Goal: Information Seeking & Learning: Learn about a topic

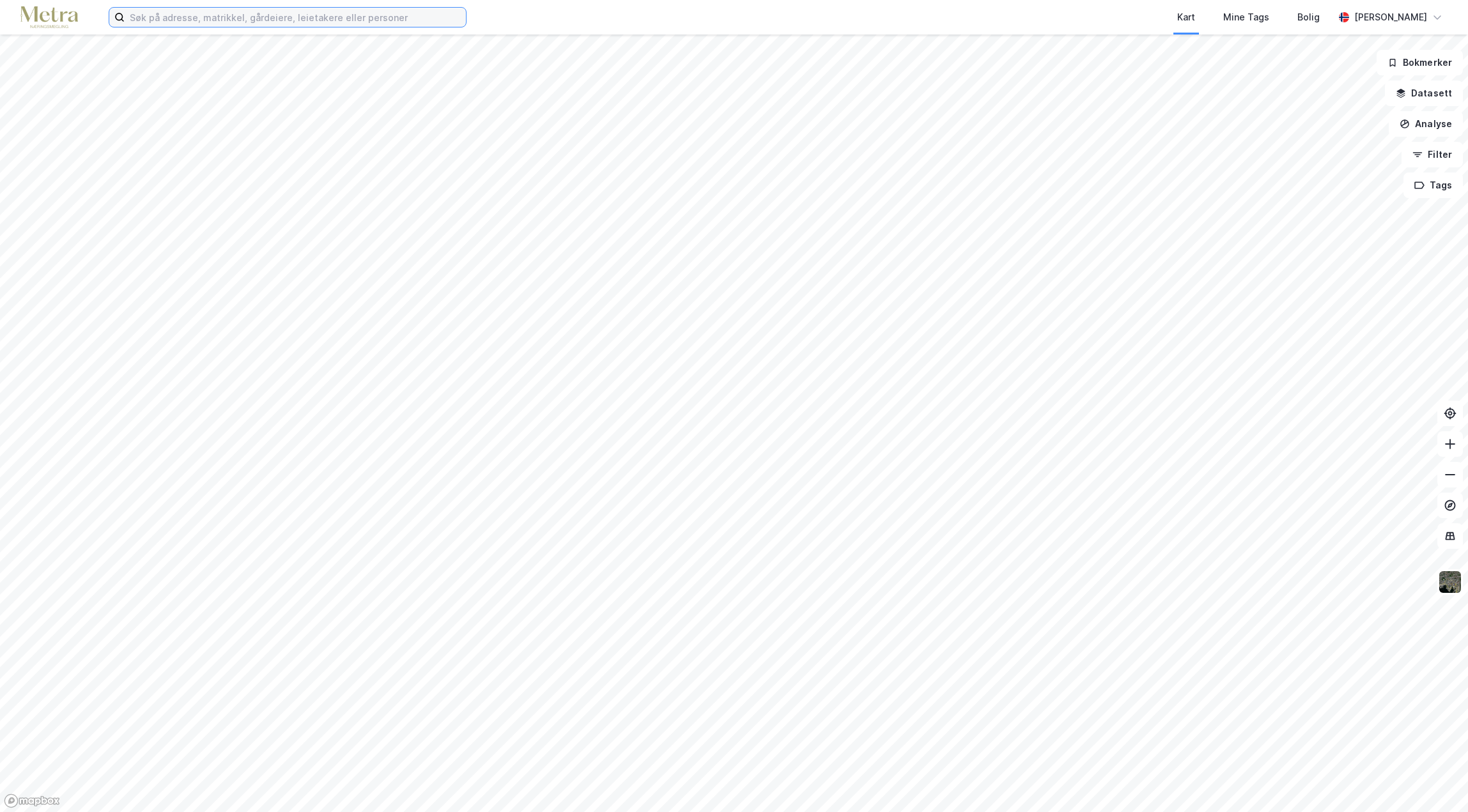
click at [157, 19] on input at bounding box center [295, 17] width 341 height 19
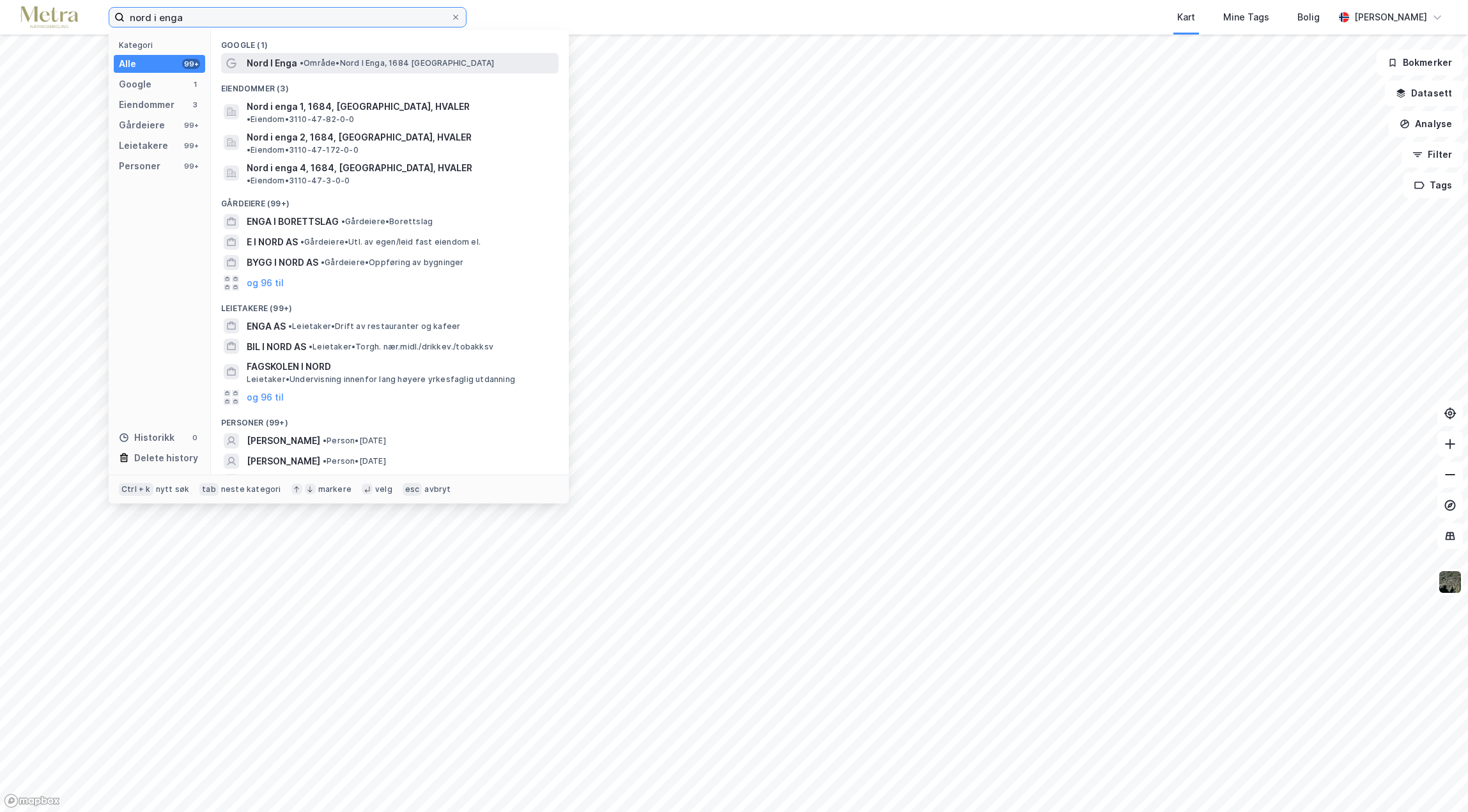
type input "nord i enga"
click at [364, 70] on div "Nord I Enga • Område • Nord I [GEOGRAPHIC_DATA], 1684 [GEOGRAPHIC_DATA]" at bounding box center [401, 63] width 309 height 16
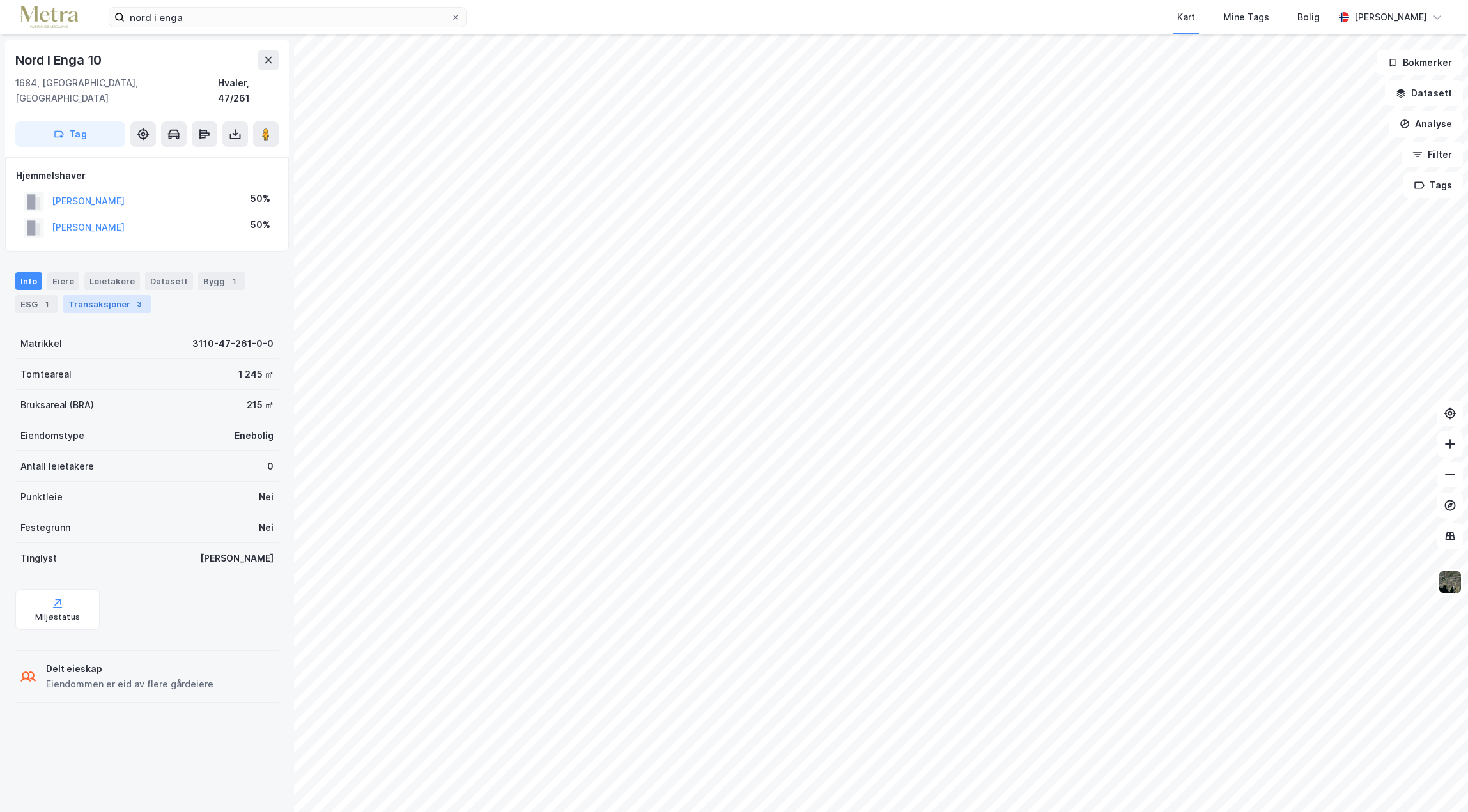
click at [100, 295] on div "Transaksjoner 3" at bounding box center [107, 304] width 88 height 18
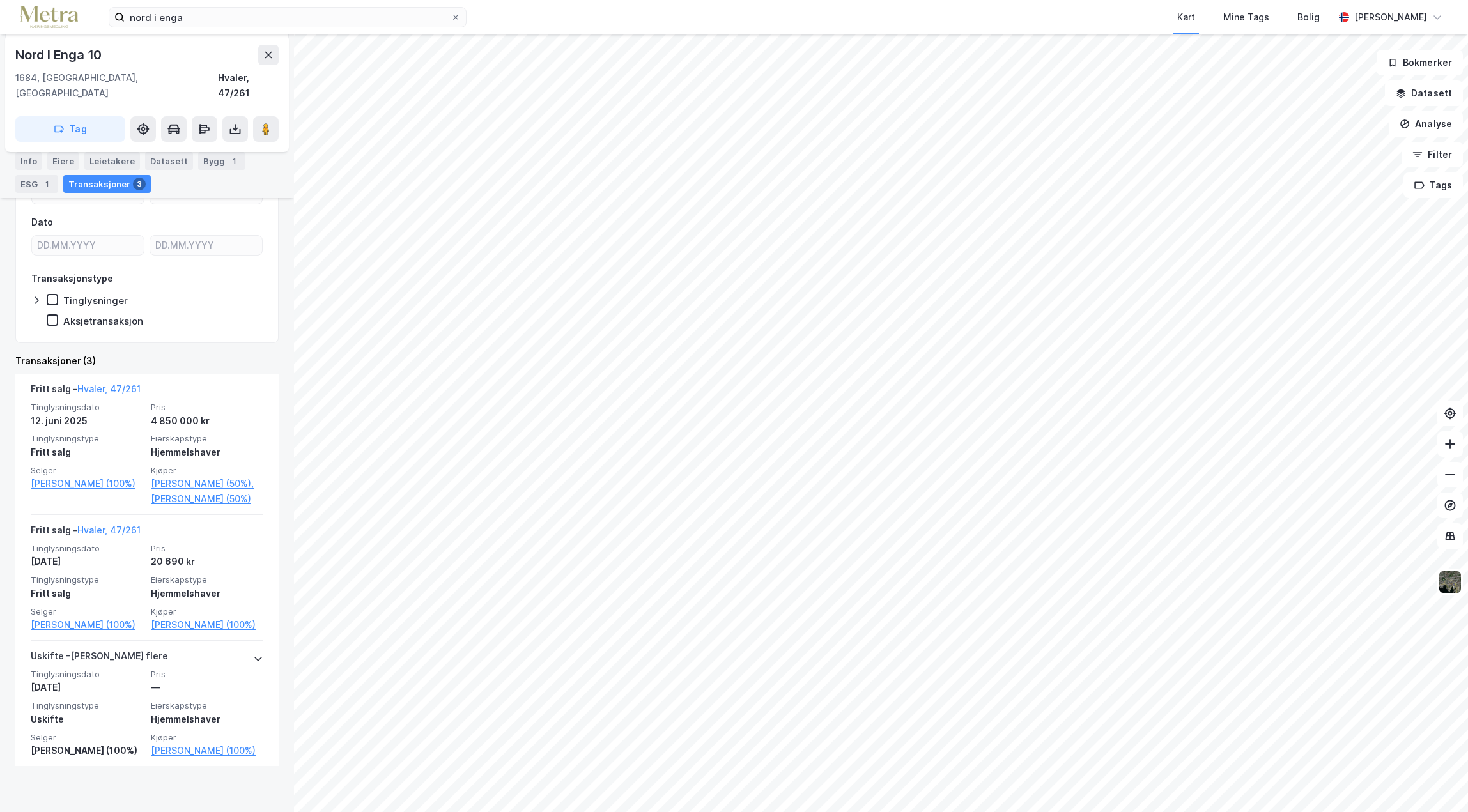
scroll to position [114, 0]
